Goal: Information Seeking & Learning: Learn about a topic

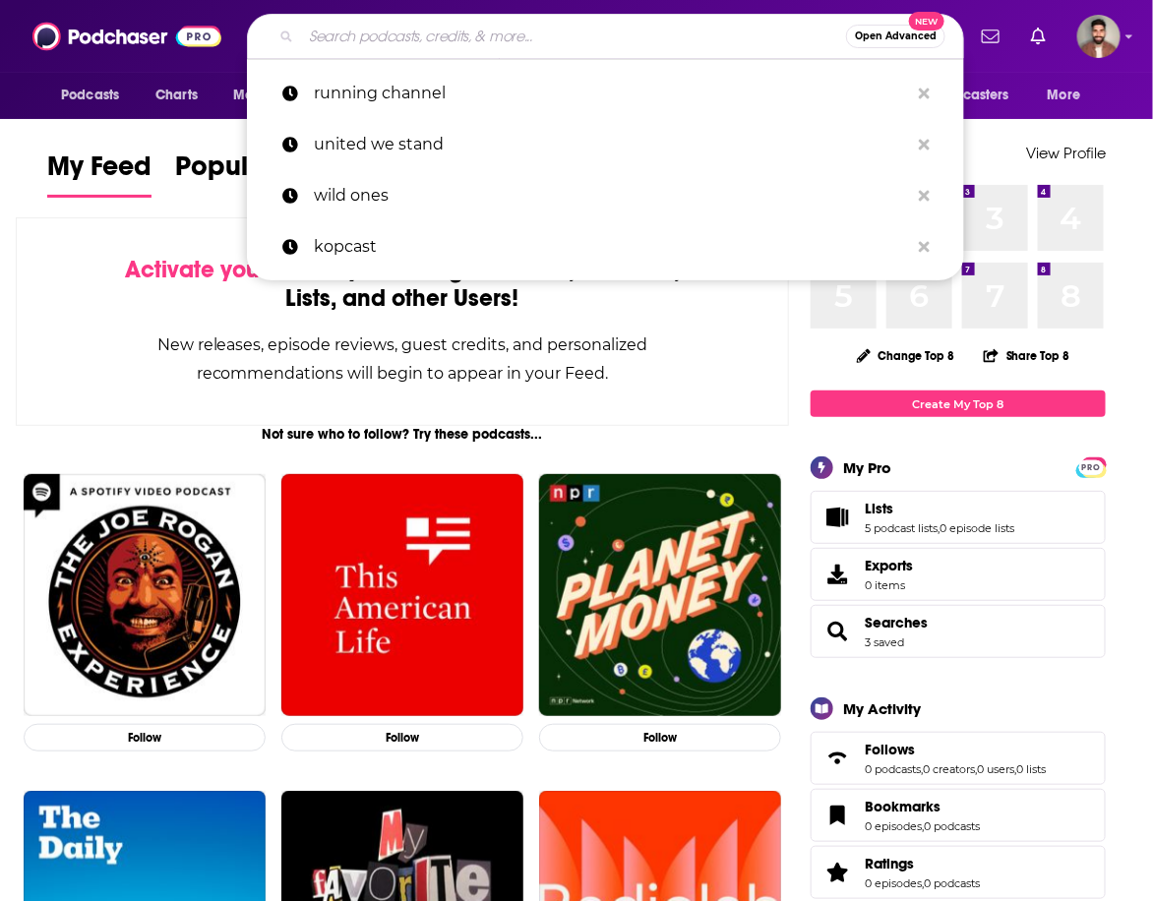
click at [562, 37] on input "Search podcasts, credits, & more..." at bounding box center [573, 36] width 545 height 31
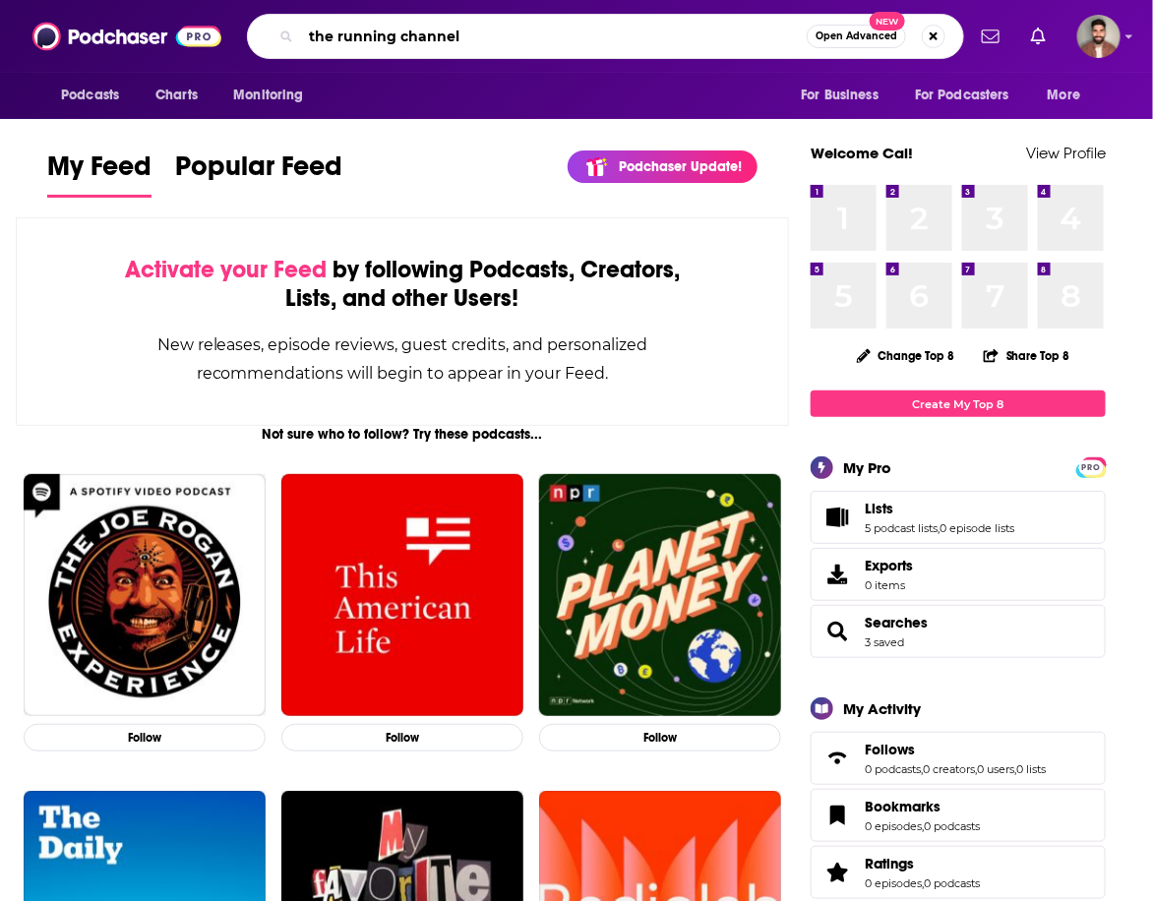
type input "the running channel"
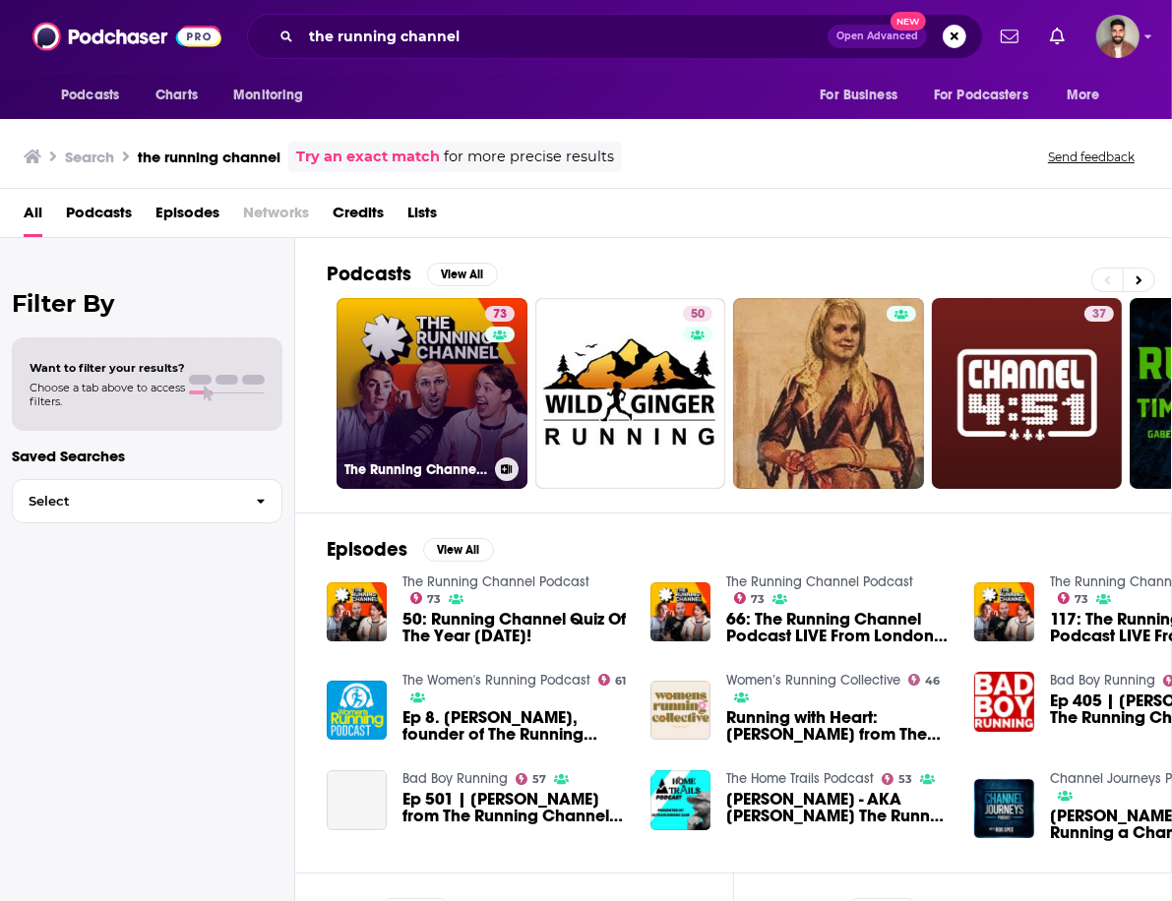
click at [412, 380] on link "73 The Running Channel Podcast" at bounding box center [432, 393] width 191 height 191
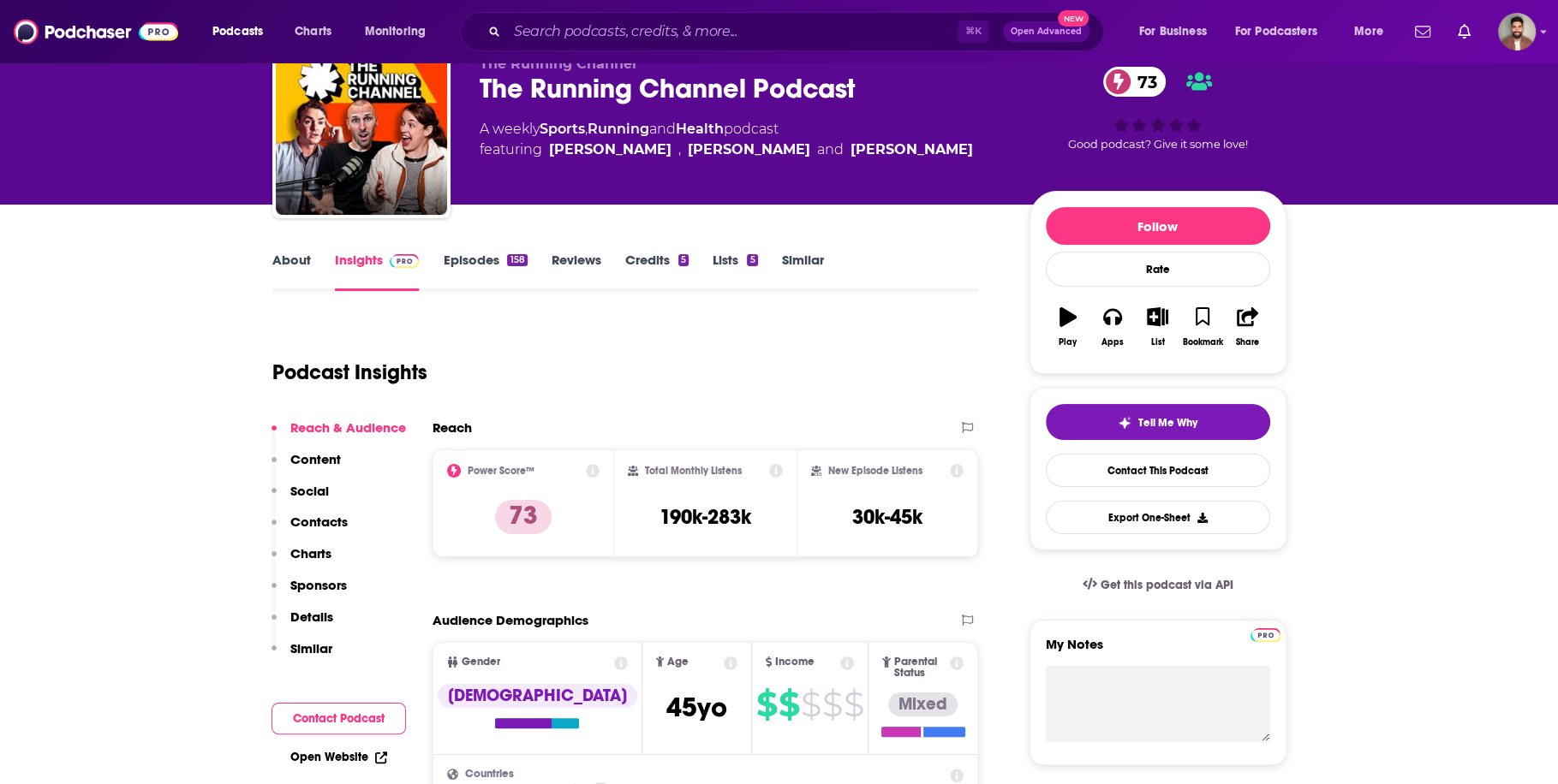
scroll to position [76, 0]
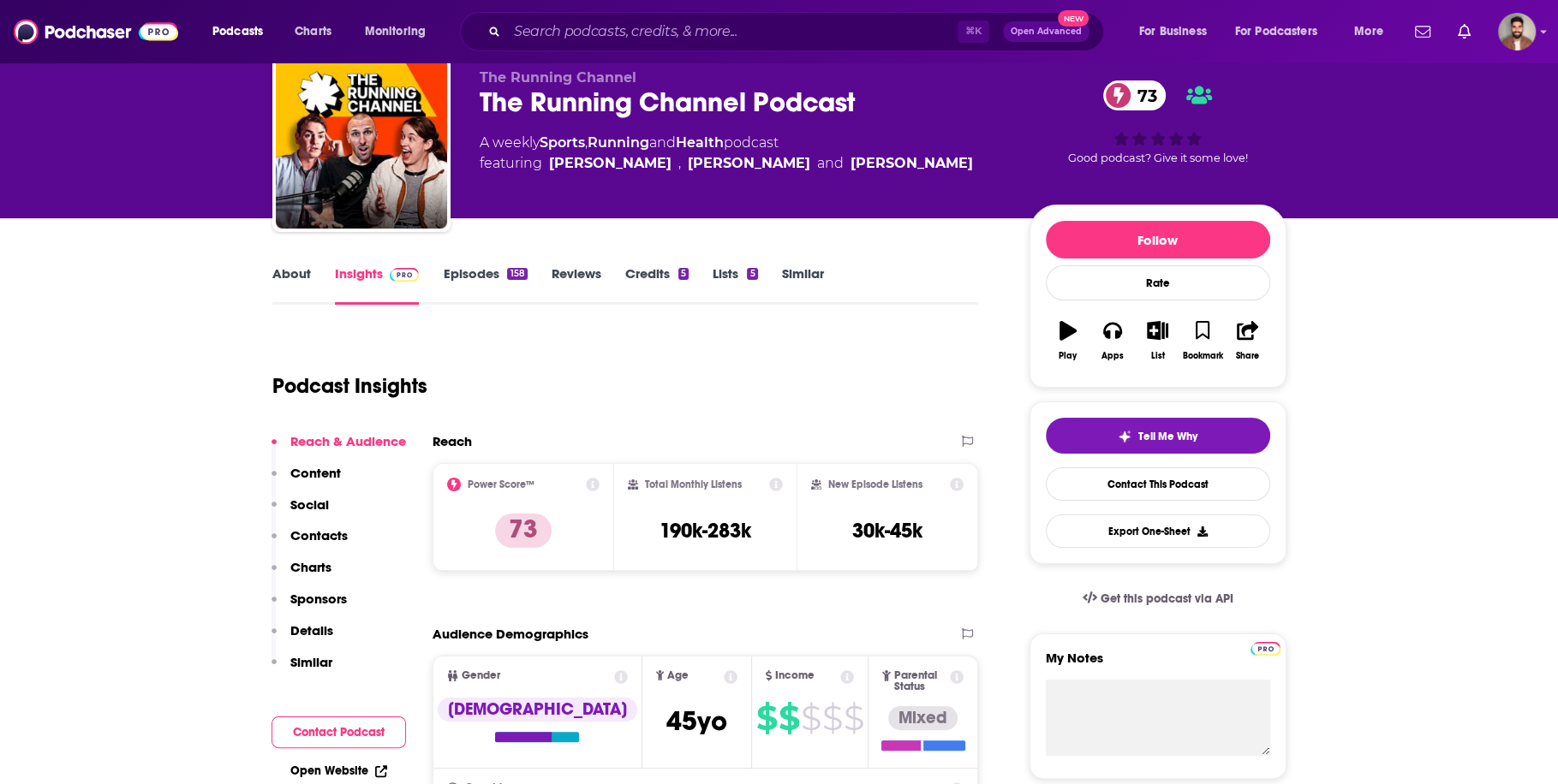
click at [829, 452] on div "Reach" at bounding box center [706, 448] width 547 height 30
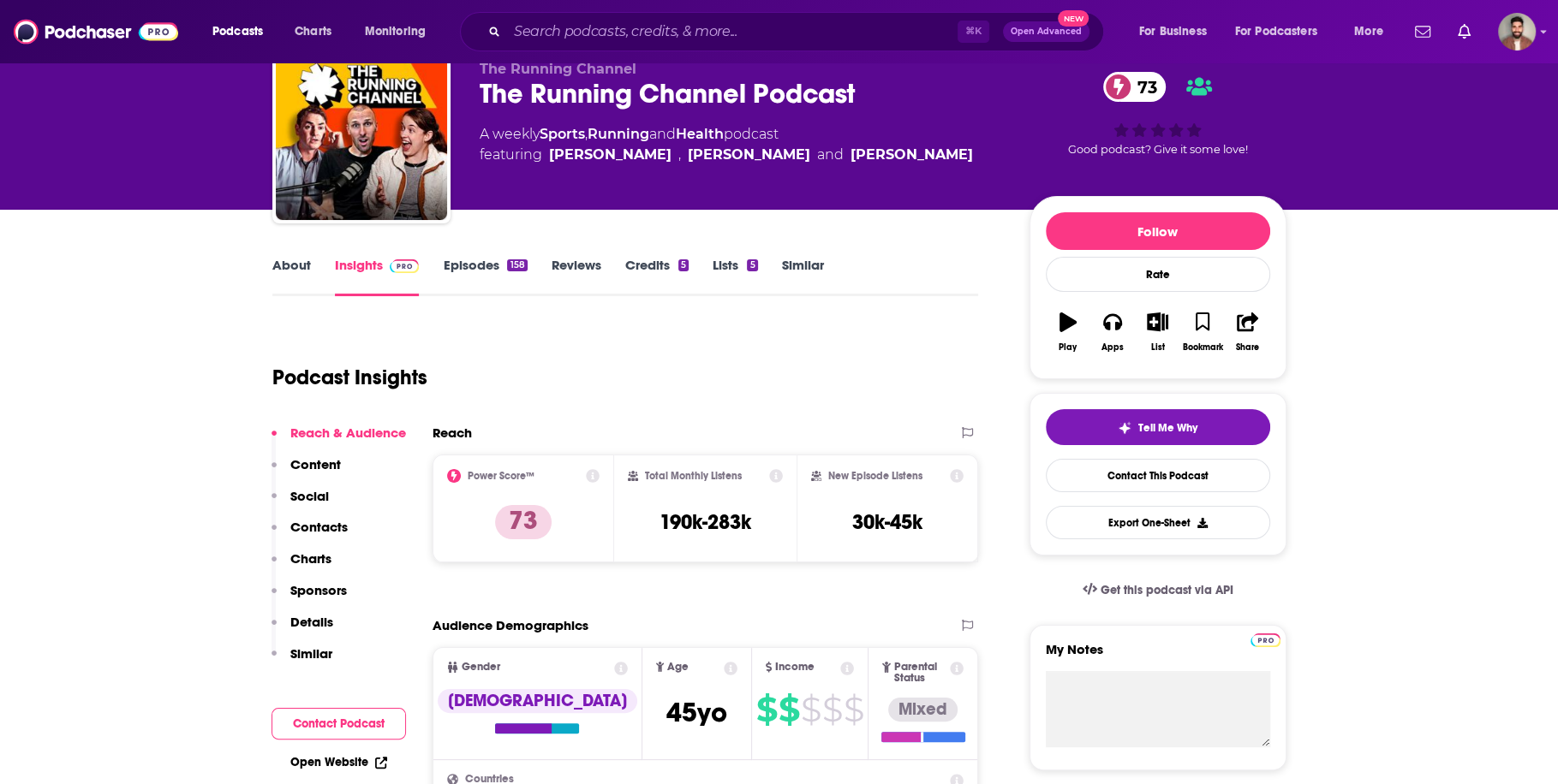
scroll to position [65, 0]
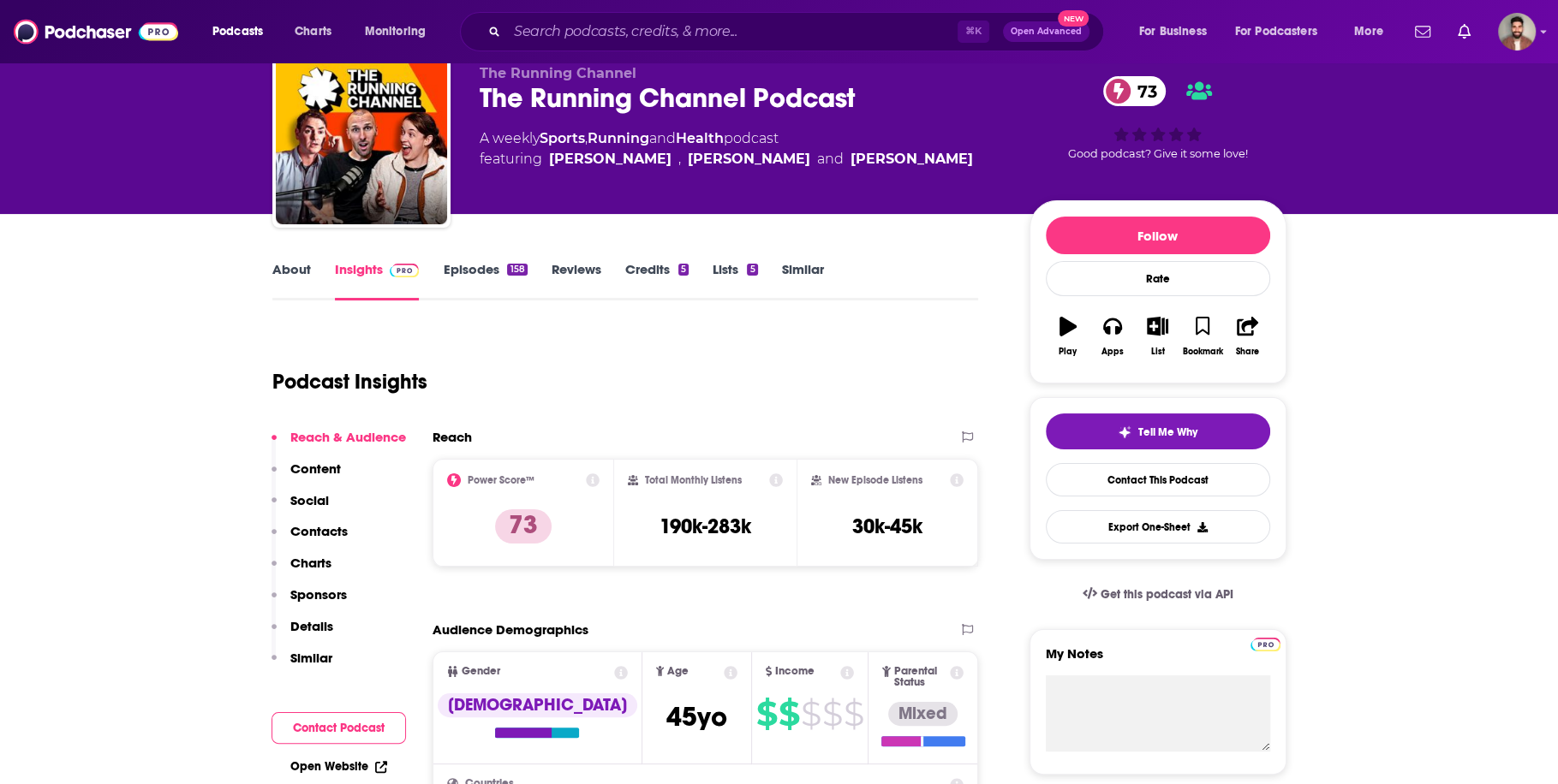
click at [779, 480] on icon at bounding box center [776, 480] width 14 height 14
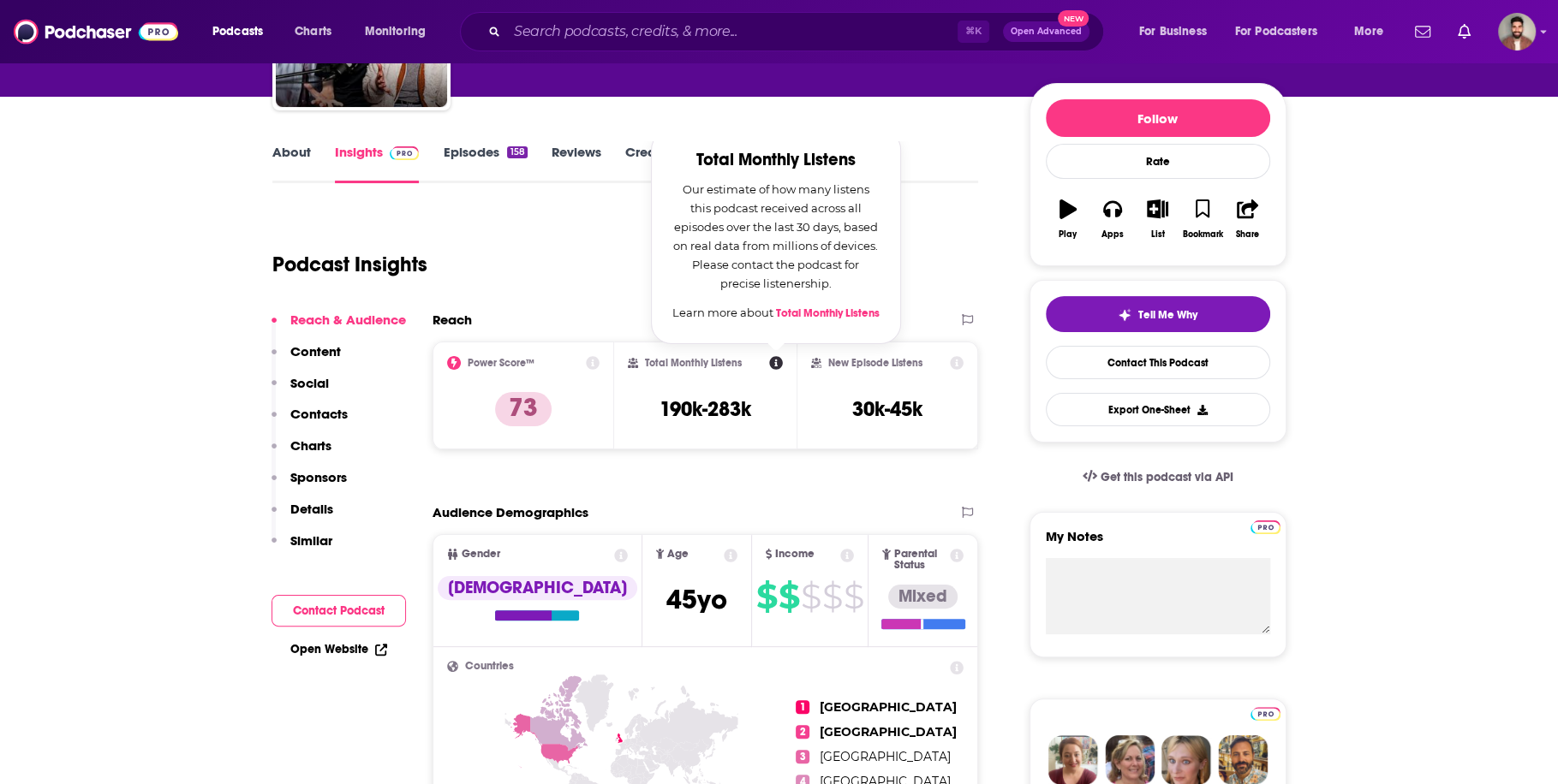
scroll to position [190, 0]
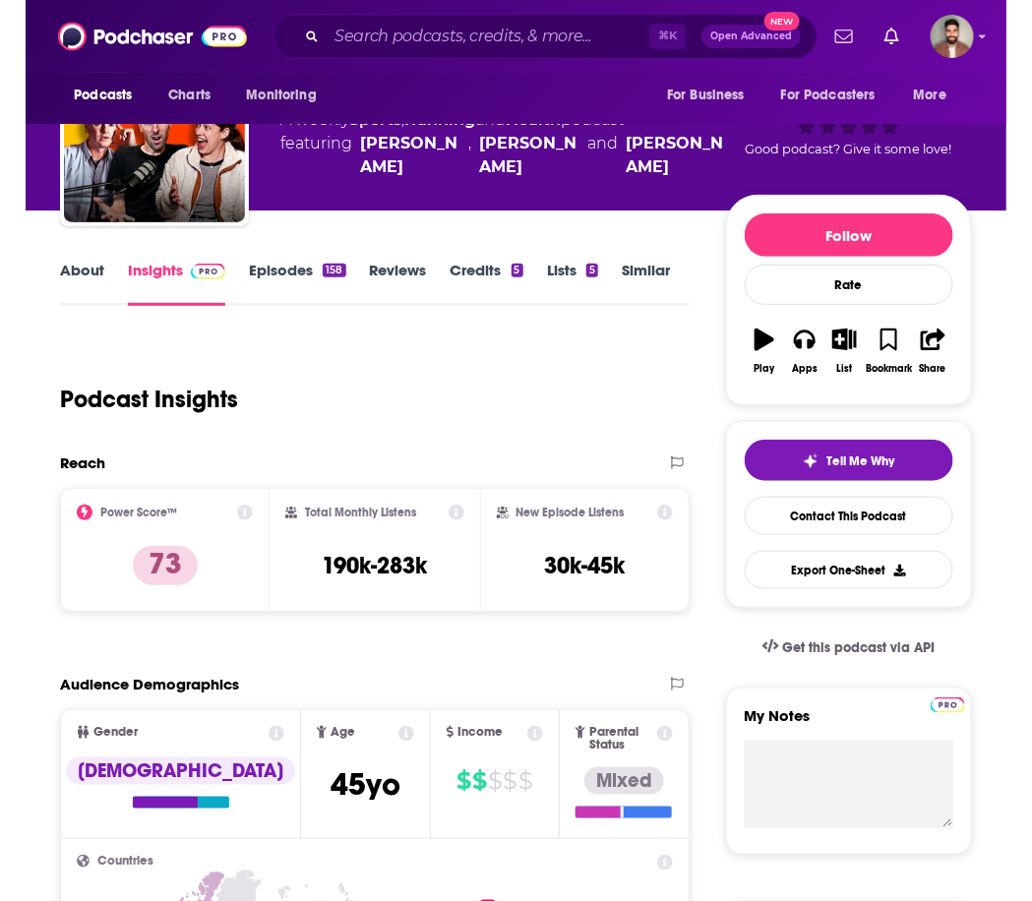
scroll to position [96, 0]
